Goal: Navigation & Orientation: Find specific page/section

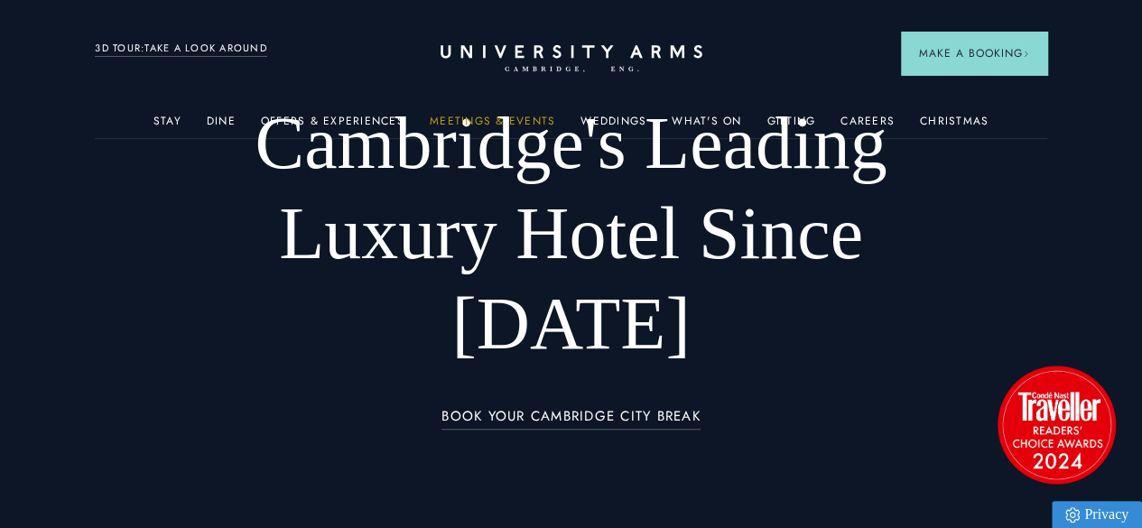
click at [515, 128] on link "Meetings & Events" at bounding box center [492, 126] width 125 height 23
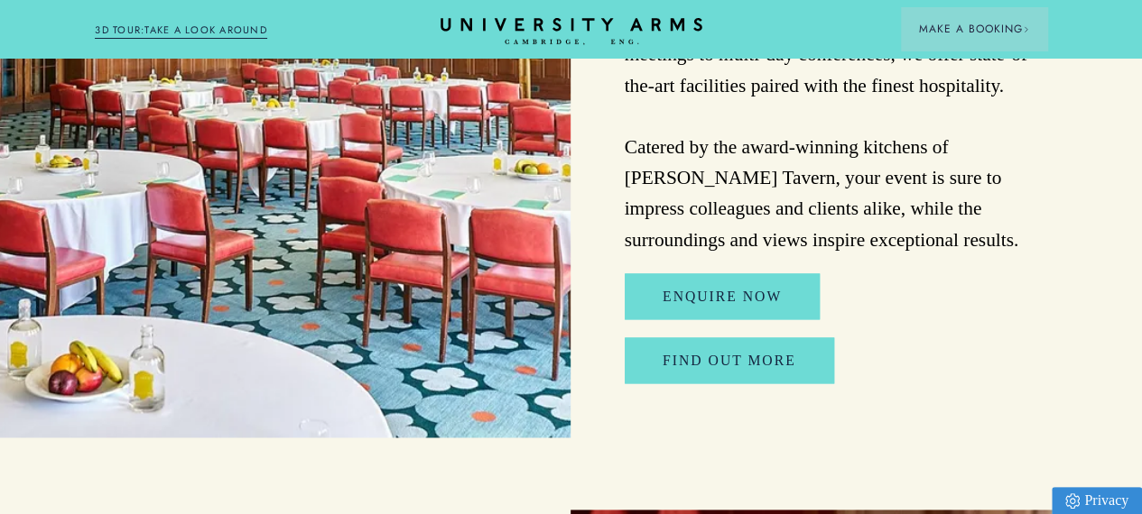
scroll to position [4584, 8]
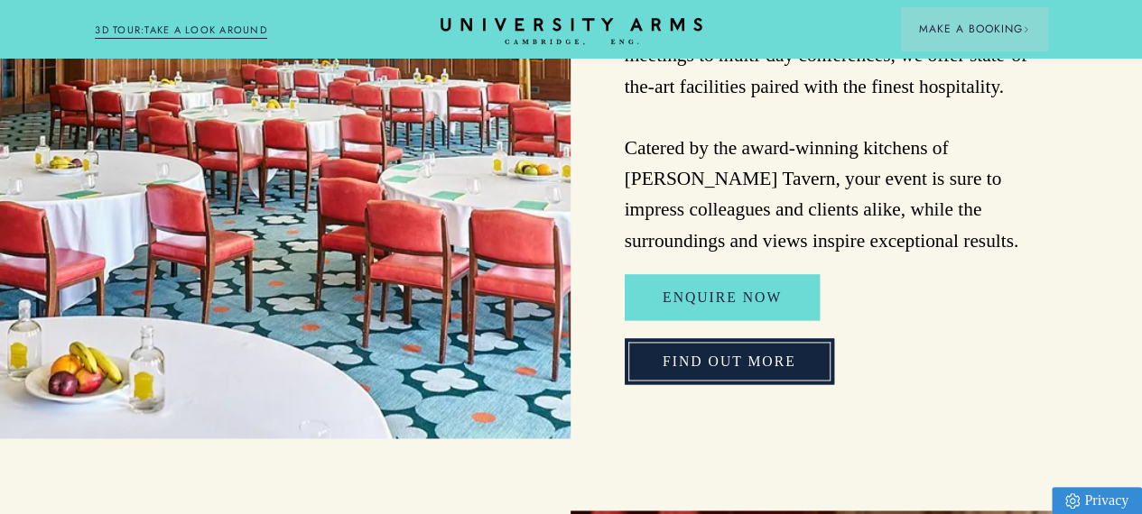
click at [740, 384] on link "FIND OUT MORE" at bounding box center [728, 361] width 209 height 46
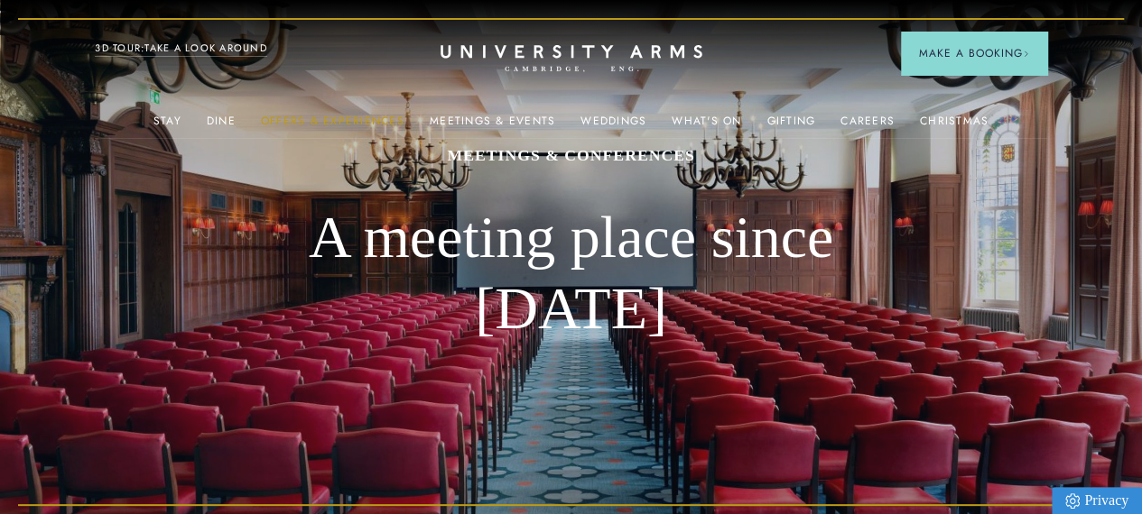
click at [381, 127] on link "Offers & Experiences" at bounding box center [332, 126] width 143 height 23
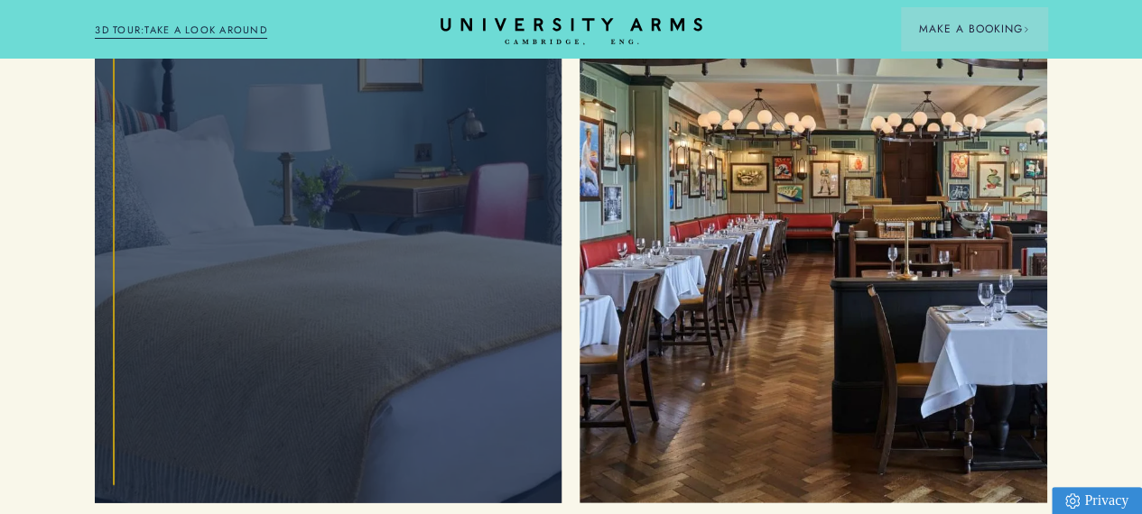
scroll to position [2395, 14]
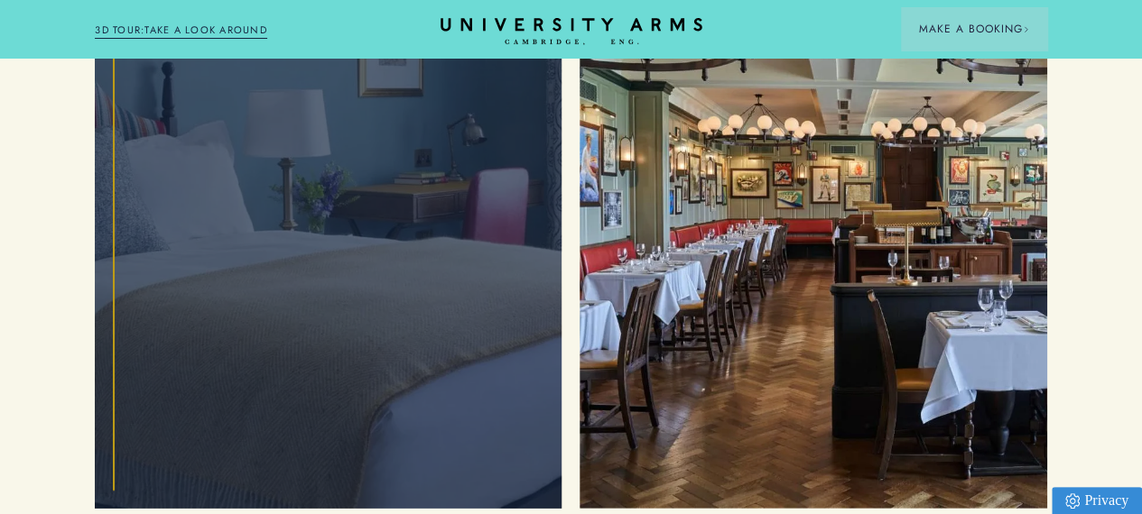
drag, startPoint x: 446, startPoint y: 319, endPoint x: 323, endPoint y: 259, distance: 136.4
click at [323, 259] on div "Accommodation" at bounding box center [328, 228] width 430 height 523
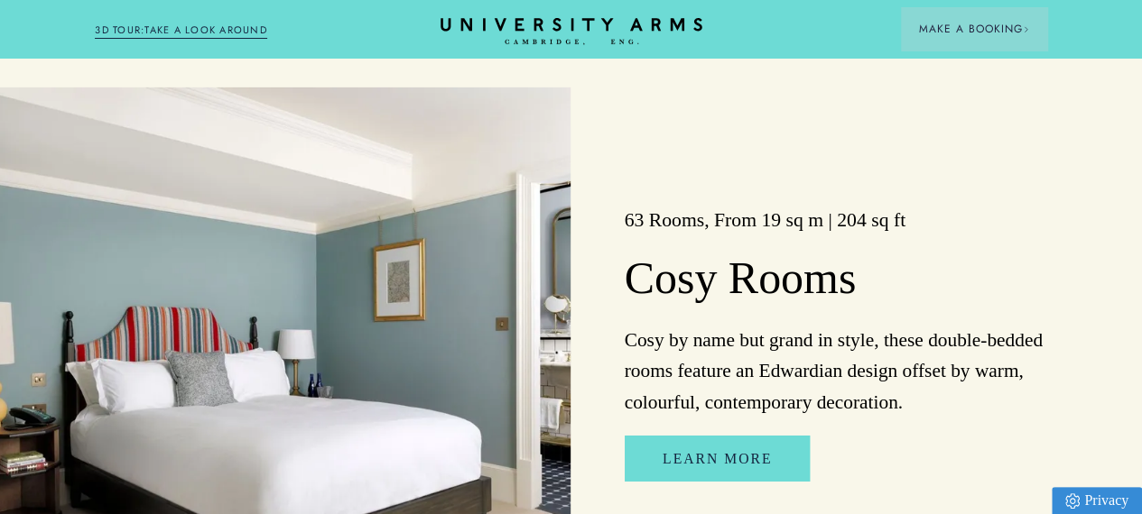
scroll to position [2885, 14]
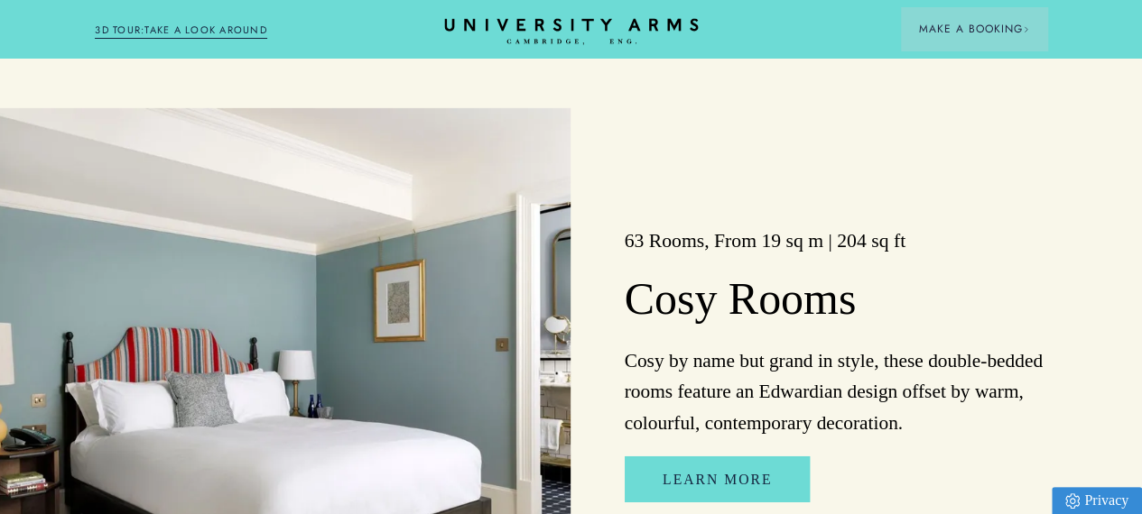
click at [528, 42] on icon at bounding box center [570, 41] width 129 height 5
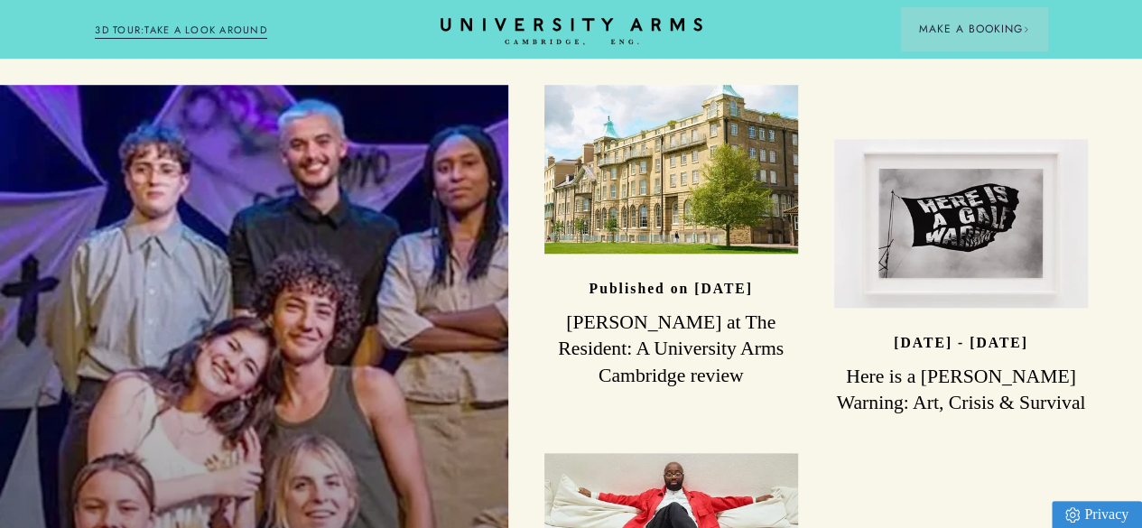
scroll to position [4291, 0]
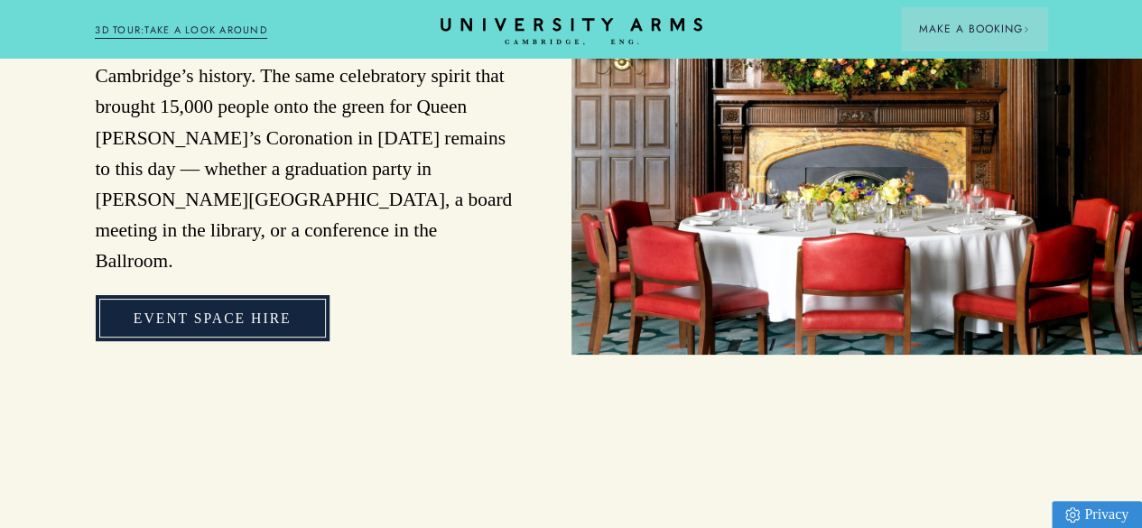
click at [228, 341] on link "Event Space Hire" at bounding box center [213, 318] width 234 height 46
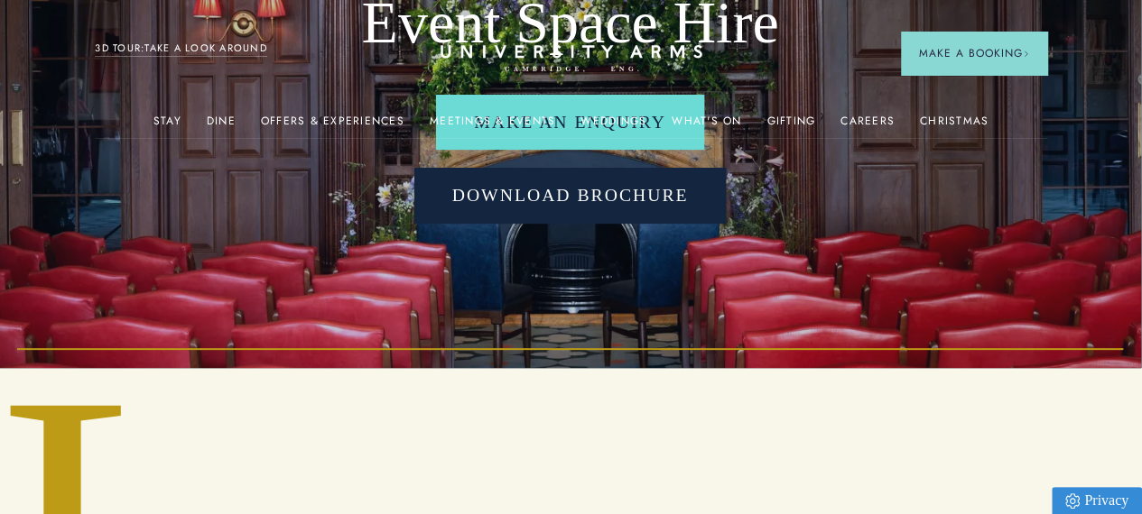
scroll to position [0, 14]
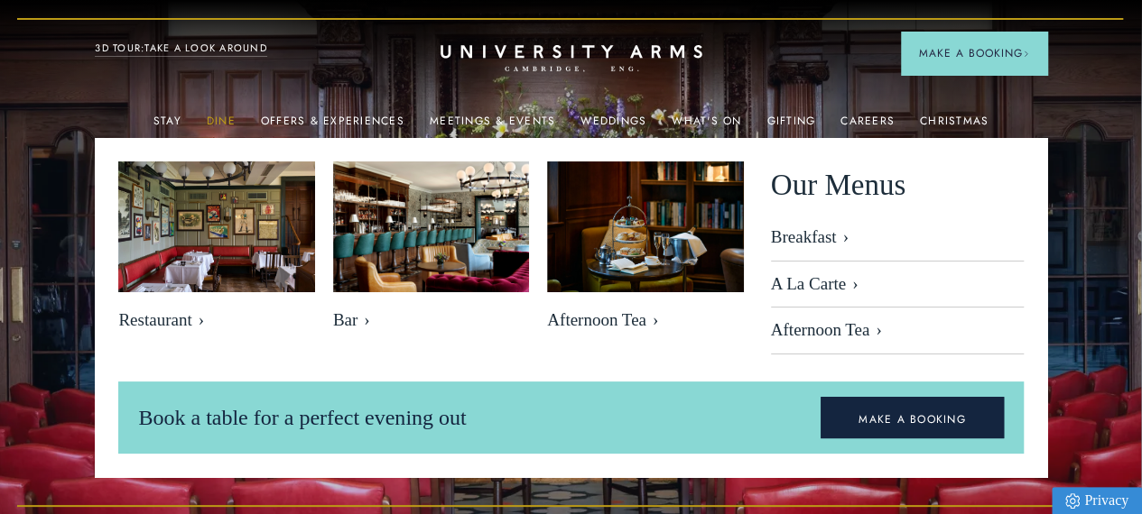
click at [217, 125] on link "Dine" at bounding box center [221, 126] width 29 height 23
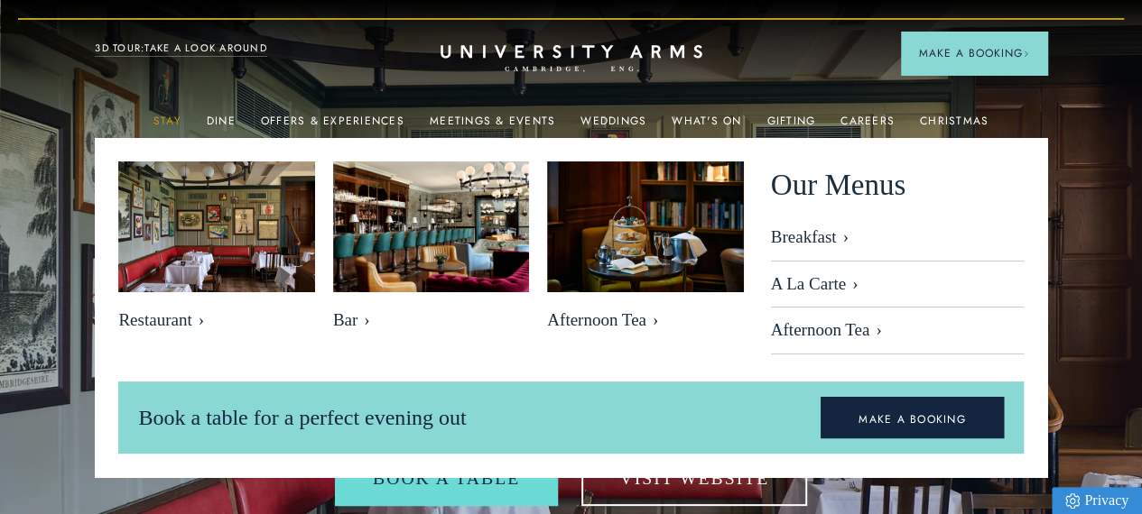
click at [175, 125] on link "Stay" at bounding box center [167, 126] width 28 height 23
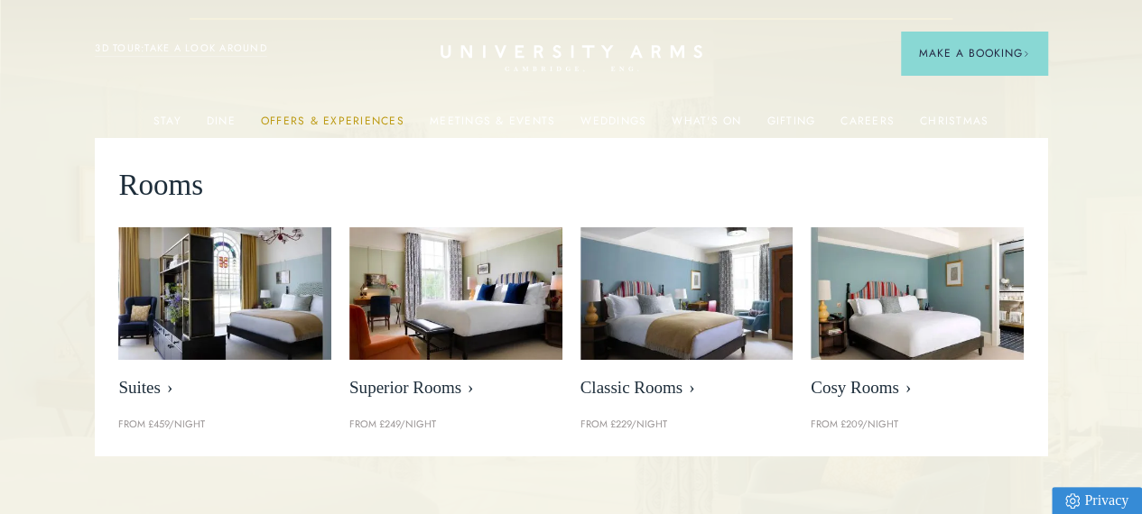
click at [287, 126] on link "Offers & Experiences" at bounding box center [332, 126] width 143 height 23
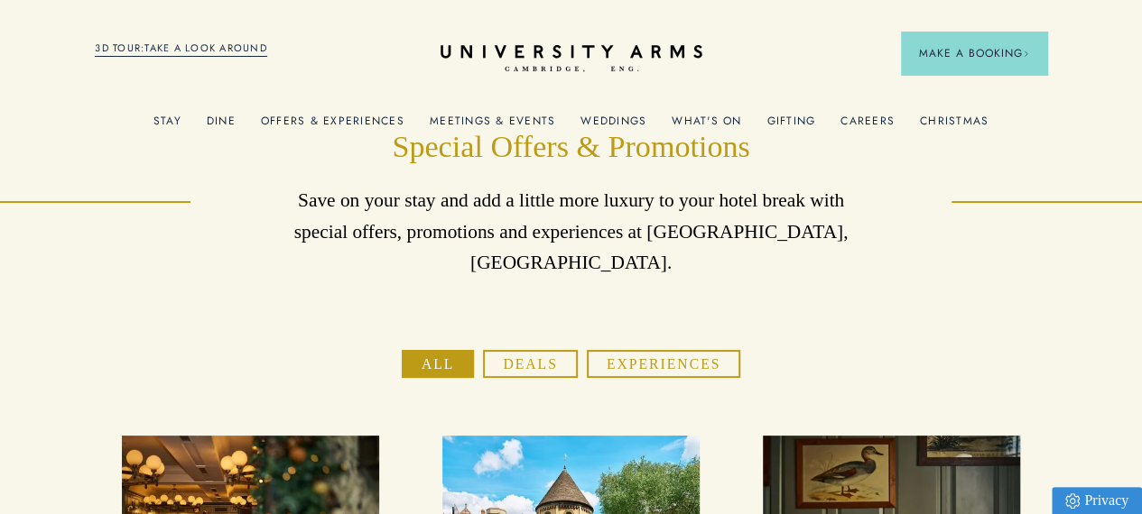
click at [510, 120] on link "Meetings & Events" at bounding box center [492, 126] width 125 height 23
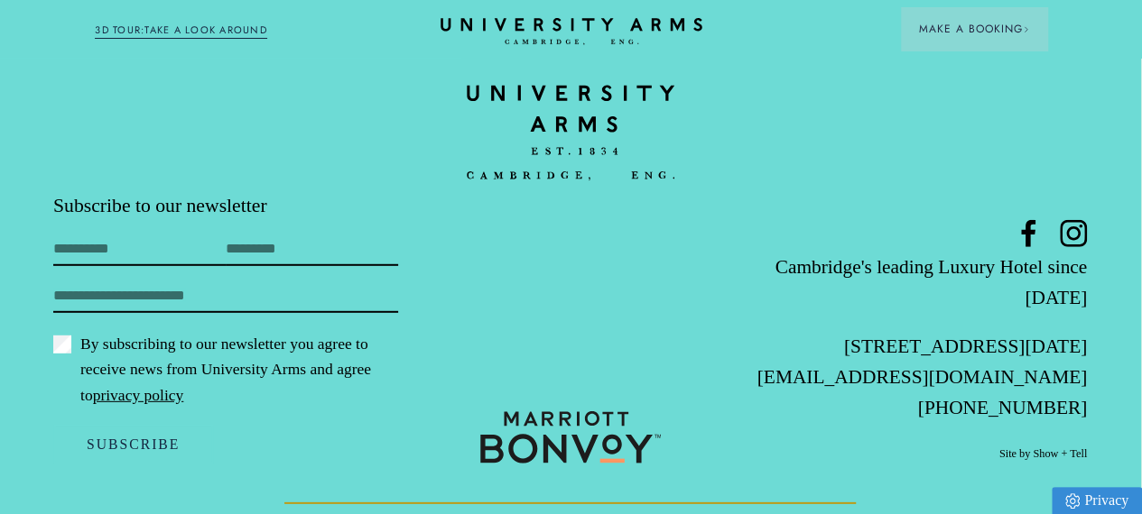
scroll to position [9587, 6]
